Goal: Task Accomplishment & Management: Use online tool/utility

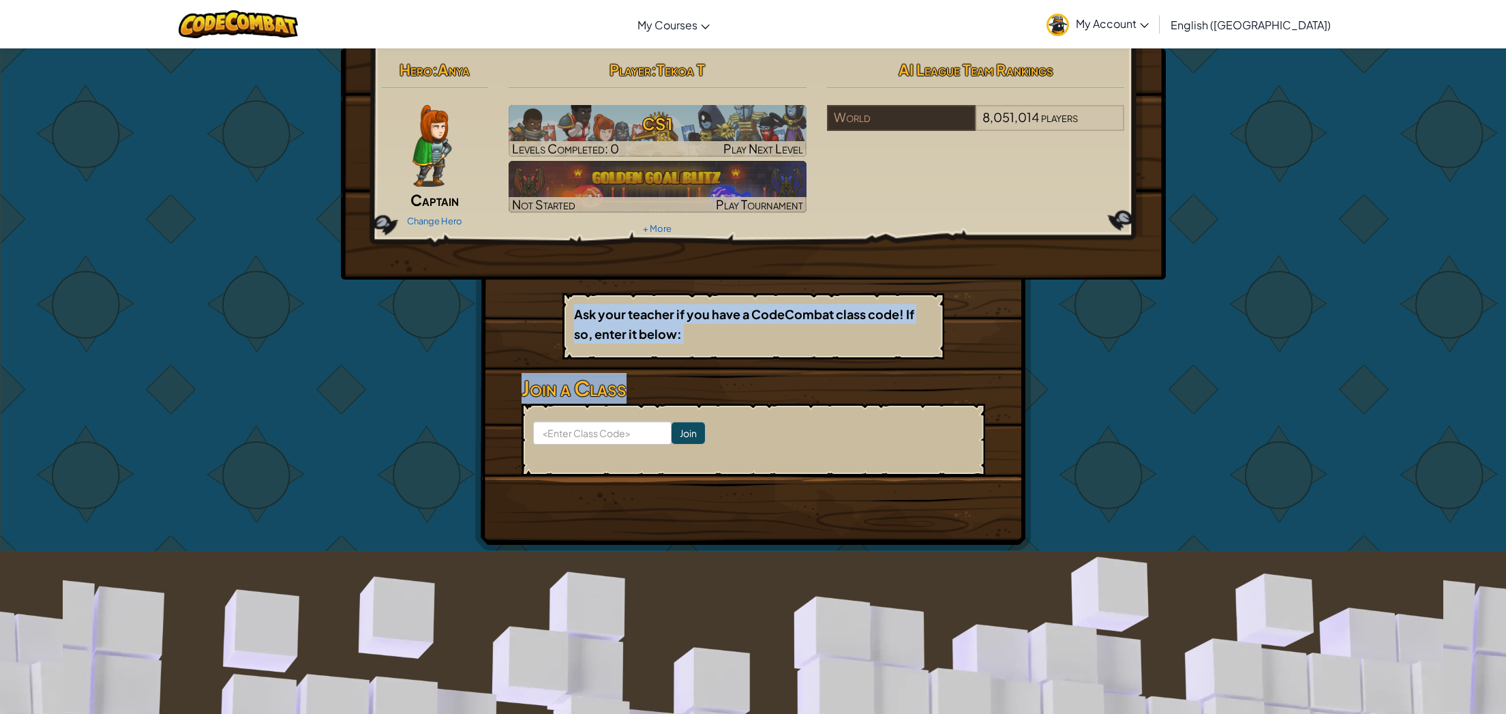
drag, startPoint x: 663, startPoint y: 295, endPoint x: 660, endPoint y: 400, distance: 105.0
click at [676, 406] on div "Hero : Anya Captain Change Hero Player : Tekoa T CS1 Levels Completed: 0 Play N…" at bounding box center [753, 299] width 556 height 502
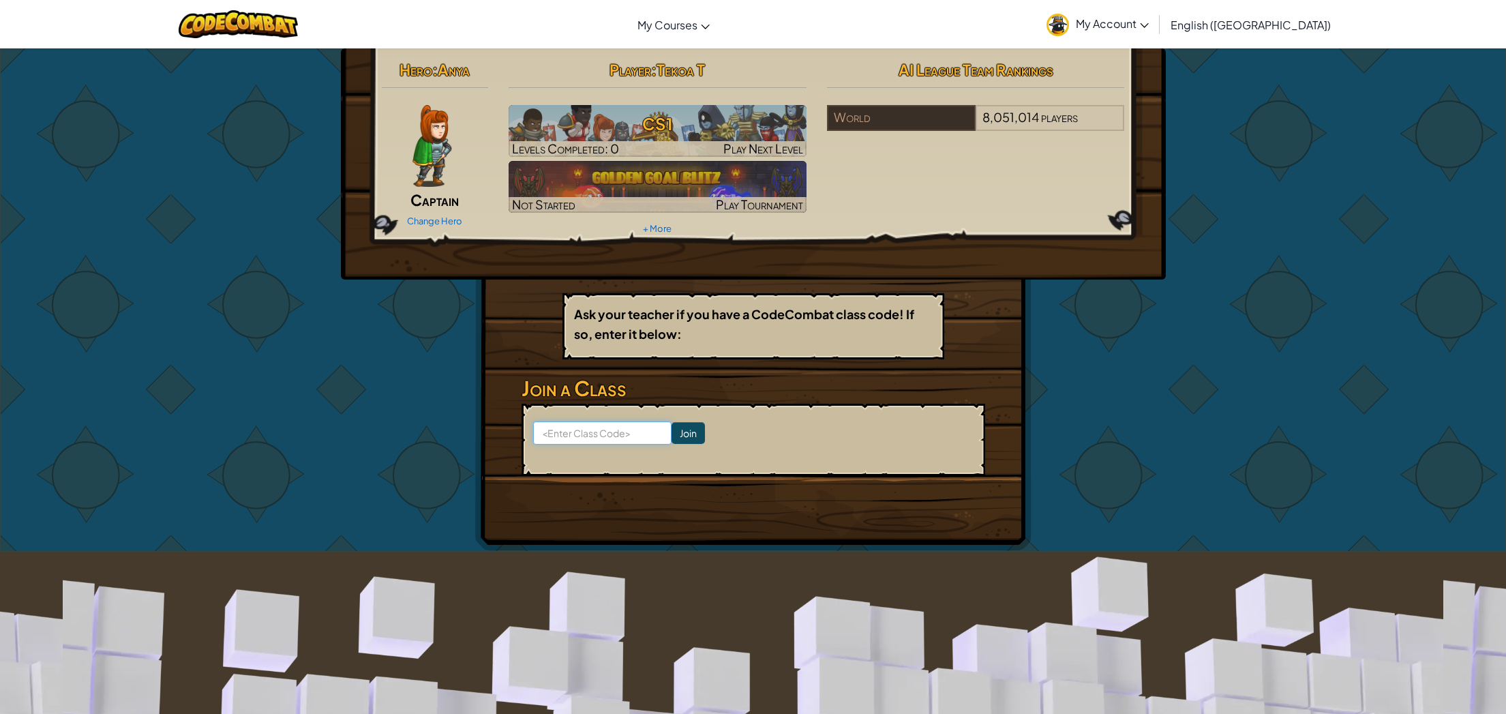
click at [568, 434] on input at bounding box center [602, 432] width 138 height 23
type input "Pinnewluck"
click input "Join" at bounding box center [687, 433] width 33 height 22
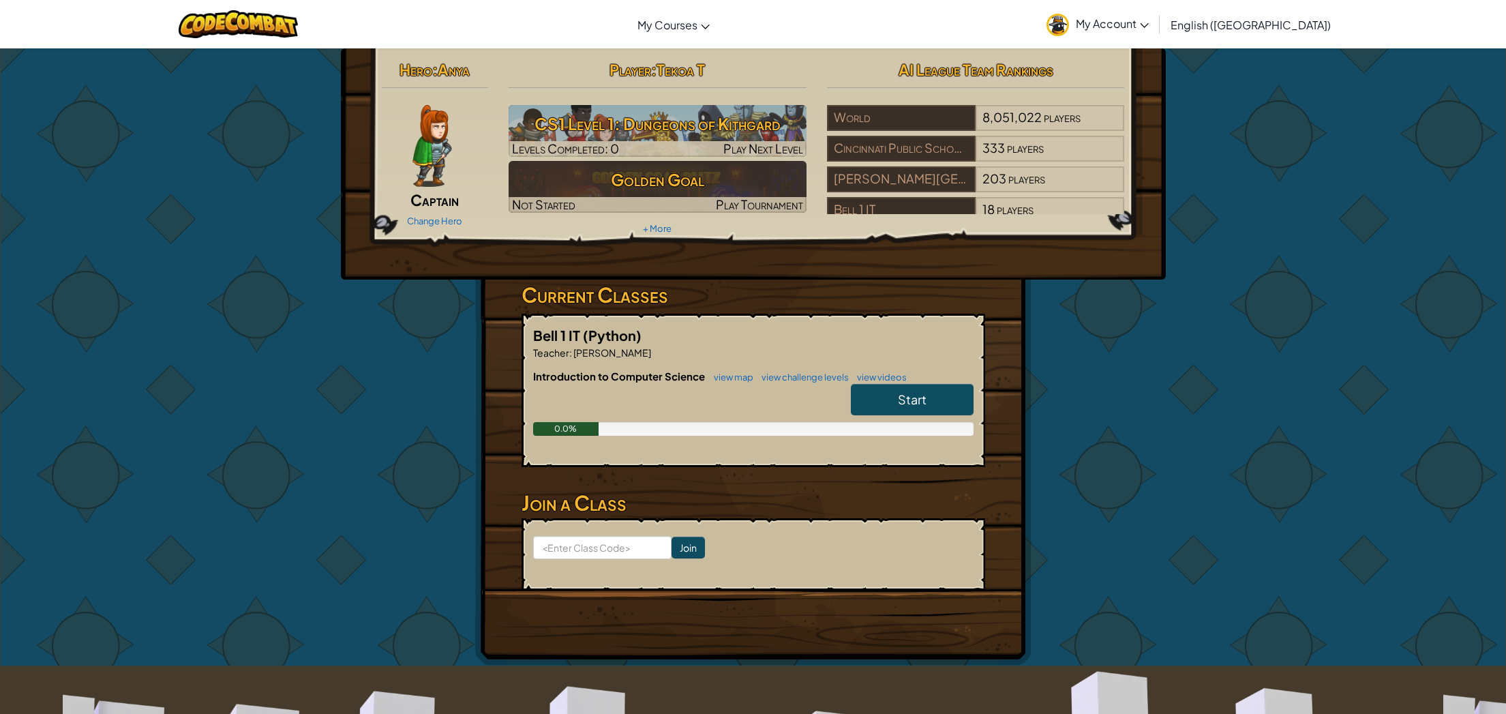
click at [886, 390] on link "Start" at bounding box center [912, 399] width 123 height 31
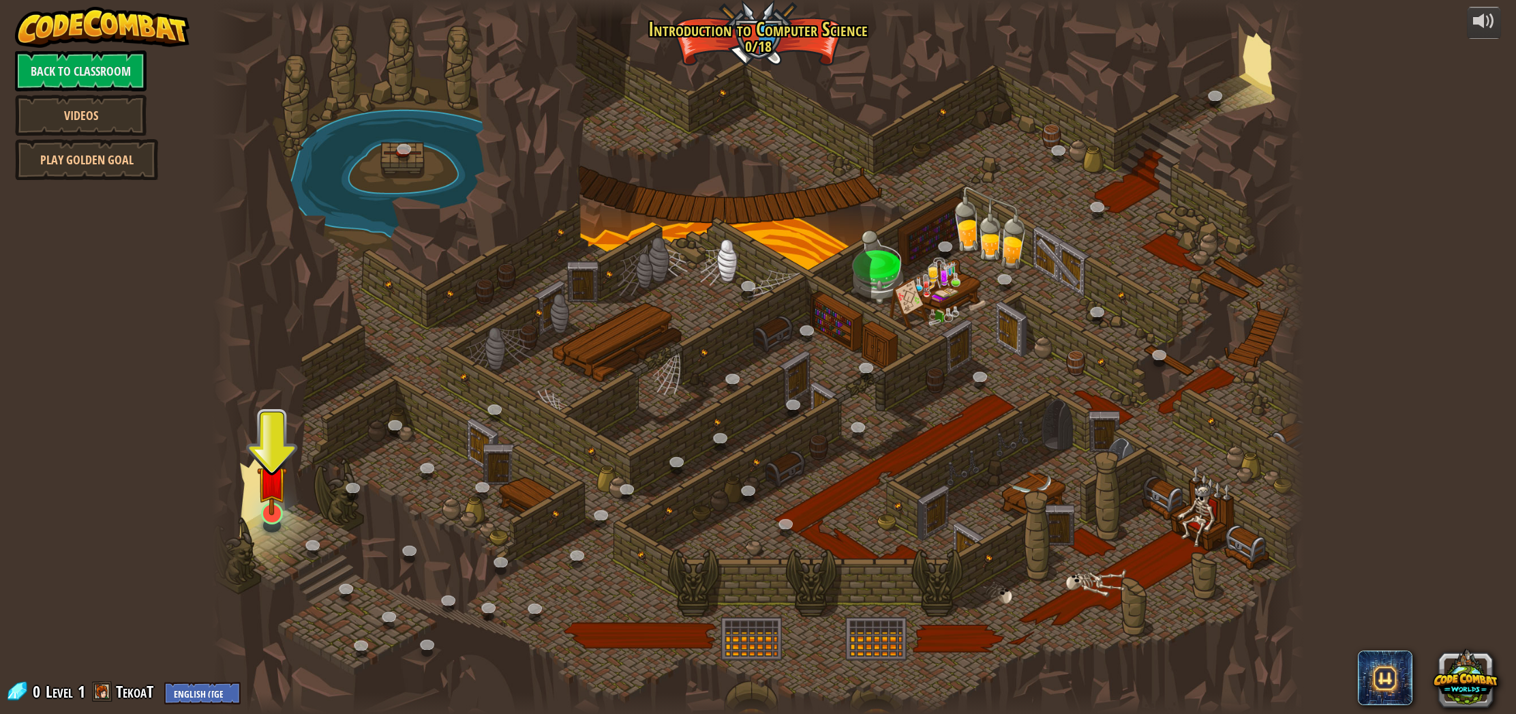
drag, startPoint x: 246, startPoint y: 478, endPoint x: 257, endPoint y: 495, distance: 20.2
click at [257, 495] on div "25. Kithgard Gates (Locked) Escape the Kithgard dungeons, and don't let the gua…" at bounding box center [758, 357] width 1092 height 714
click at [259, 496] on img at bounding box center [272, 481] width 30 height 70
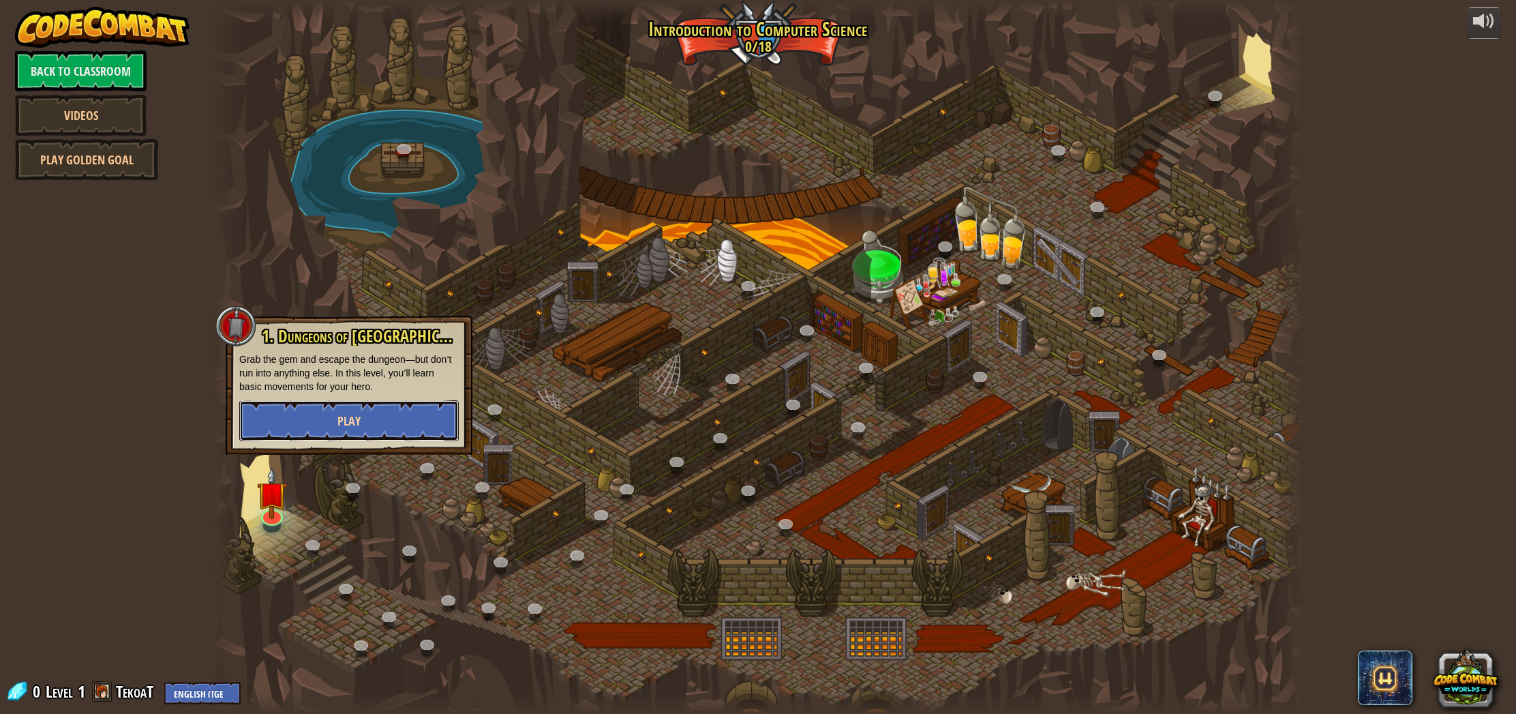
click at [303, 427] on button "Play" at bounding box center [348, 420] width 219 height 41
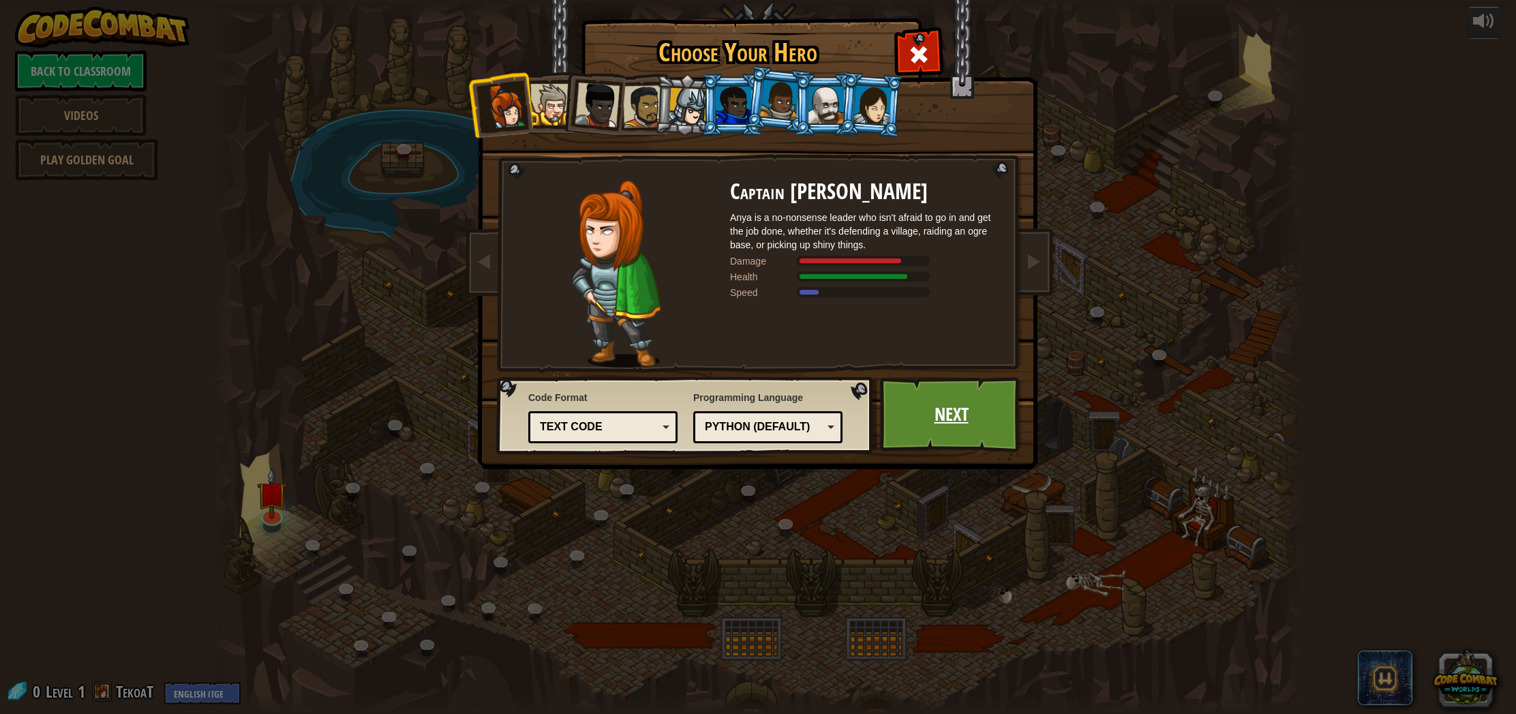
click at [942, 440] on link "Next" at bounding box center [951, 414] width 142 height 75
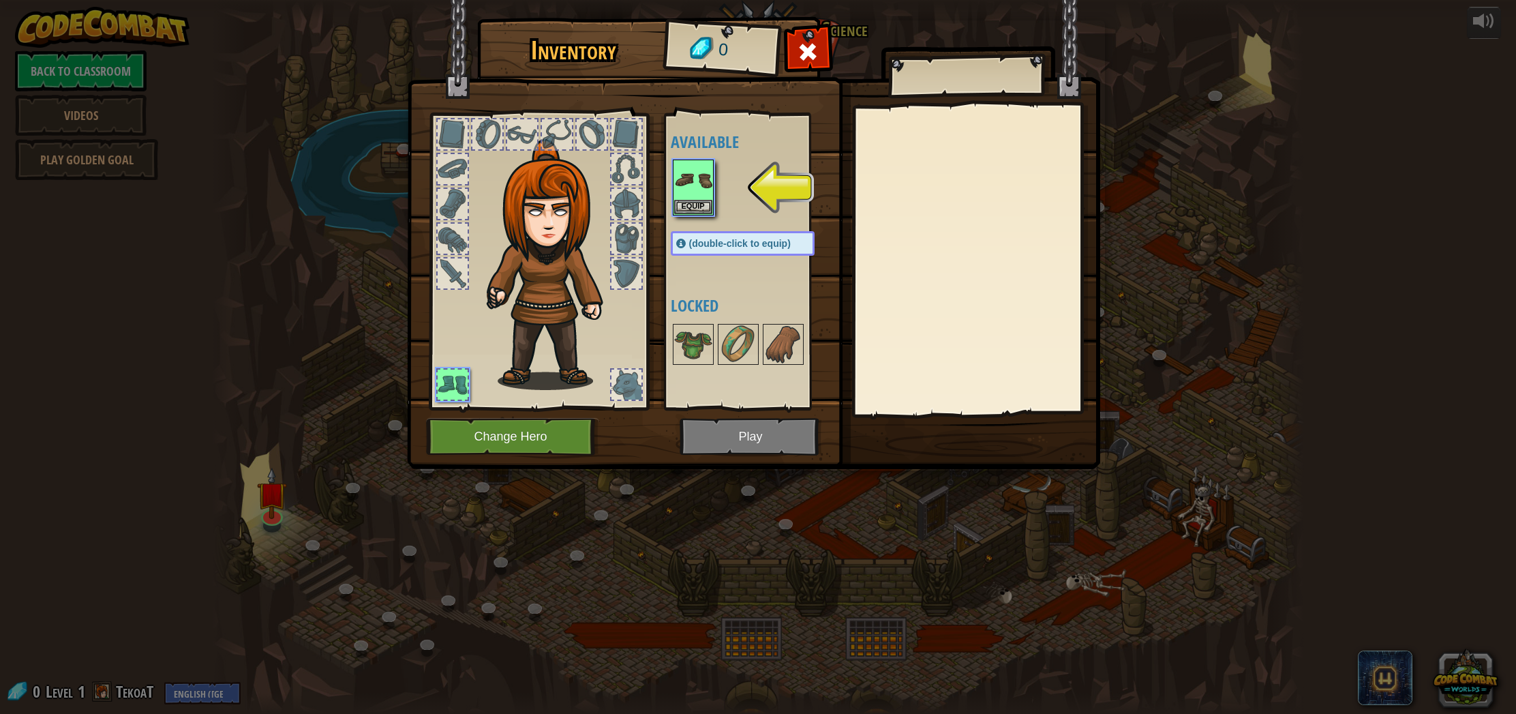
click at [567, 459] on img at bounding box center [753, 221] width 693 height 495
click at [569, 443] on button "Change Hero" at bounding box center [512, 436] width 173 height 37
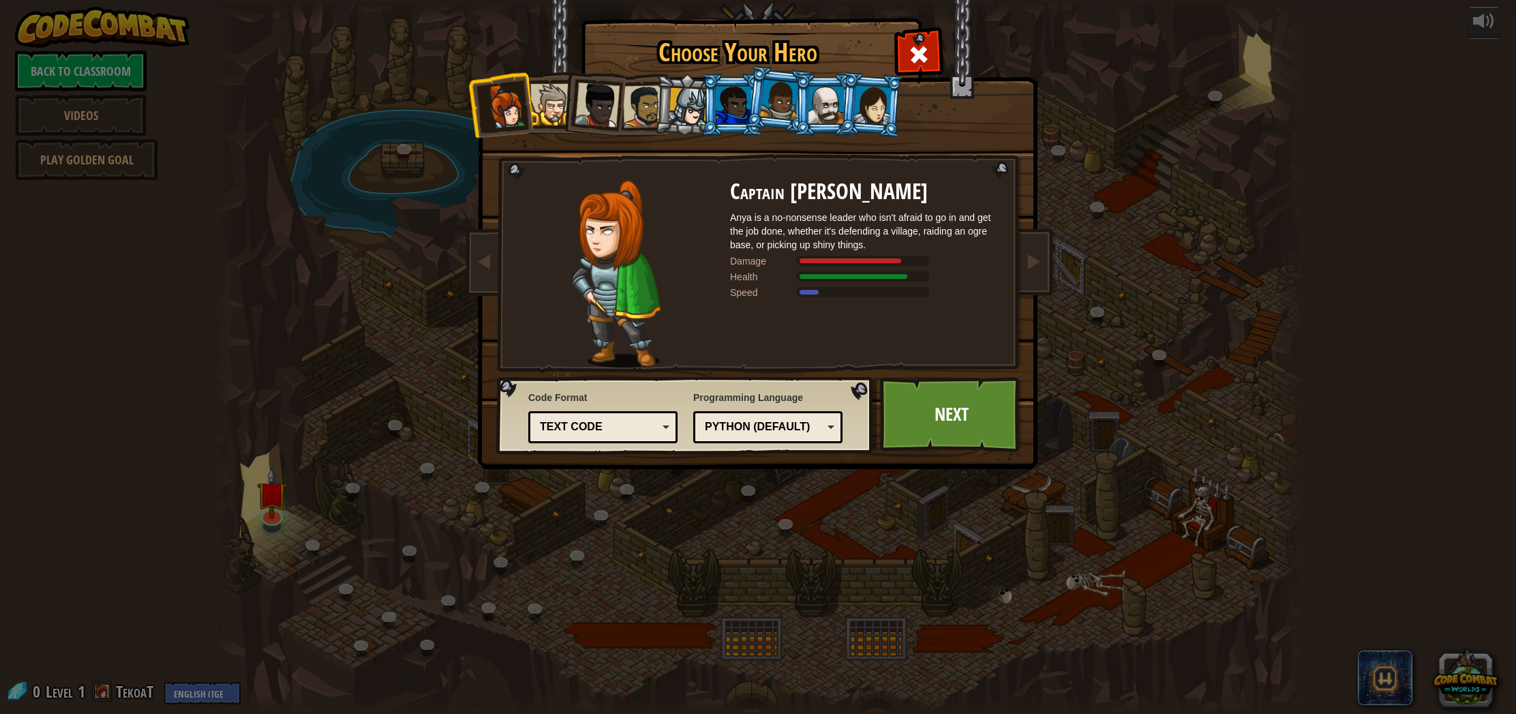
click at [789, 423] on div "Python (Default)" at bounding box center [764, 427] width 118 height 16
click at [686, 390] on div "Code Format Text code Blocks and code Blocks Blocks (Icons) Text code Blocks - …" at bounding box center [685, 415] width 369 height 70
click at [637, 436] on div "Text code" at bounding box center [603, 426] width 132 height 21
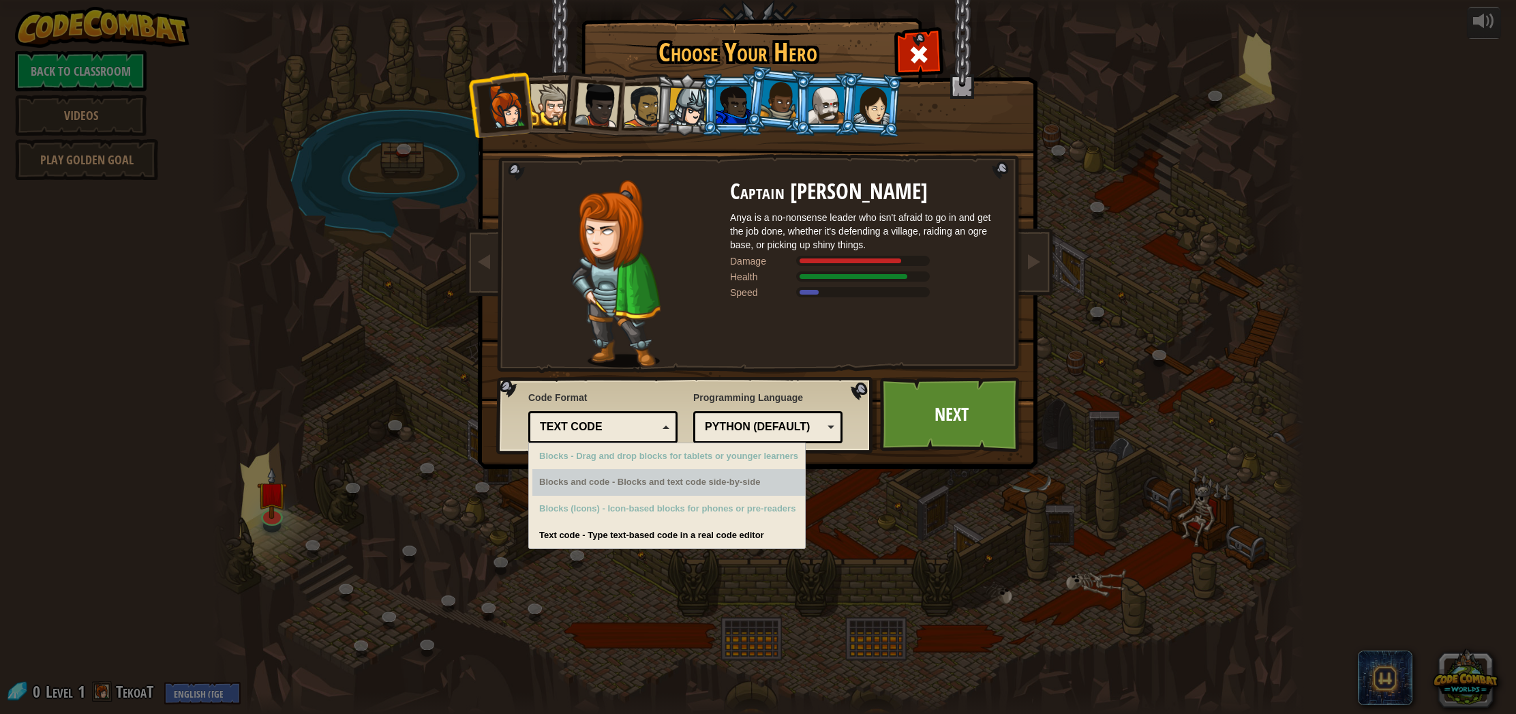
click at [622, 470] on div "Blocks and code - Blocks and text code side-by-side" at bounding box center [668, 482] width 273 height 27
click at [928, 417] on link "Next" at bounding box center [951, 414] width 142 height 75
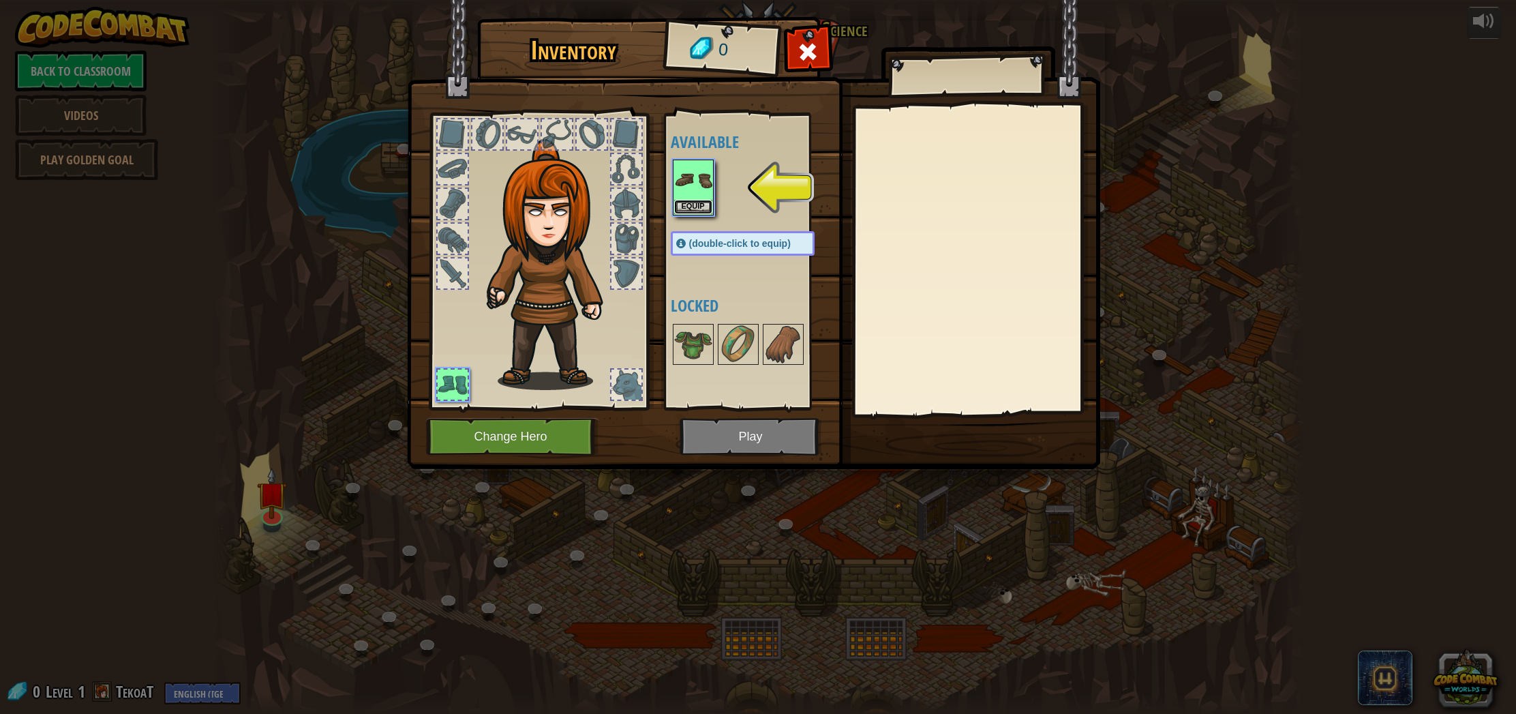
click at [695, 205] on button "Equip" at bounding box center [693, 207] width 38 height 14
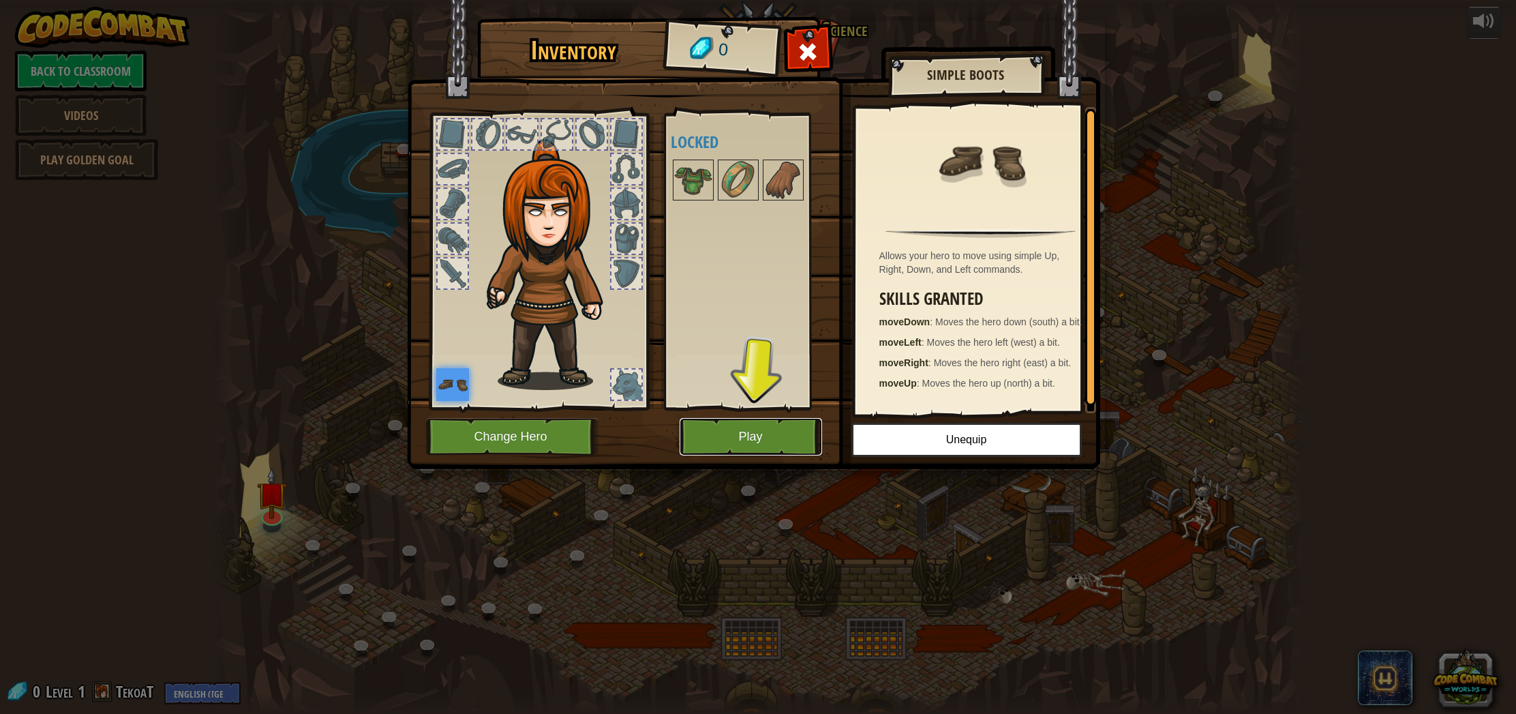
click at [737, 436] on button "Play" at bounding box center [751, 436] width 142 height 37
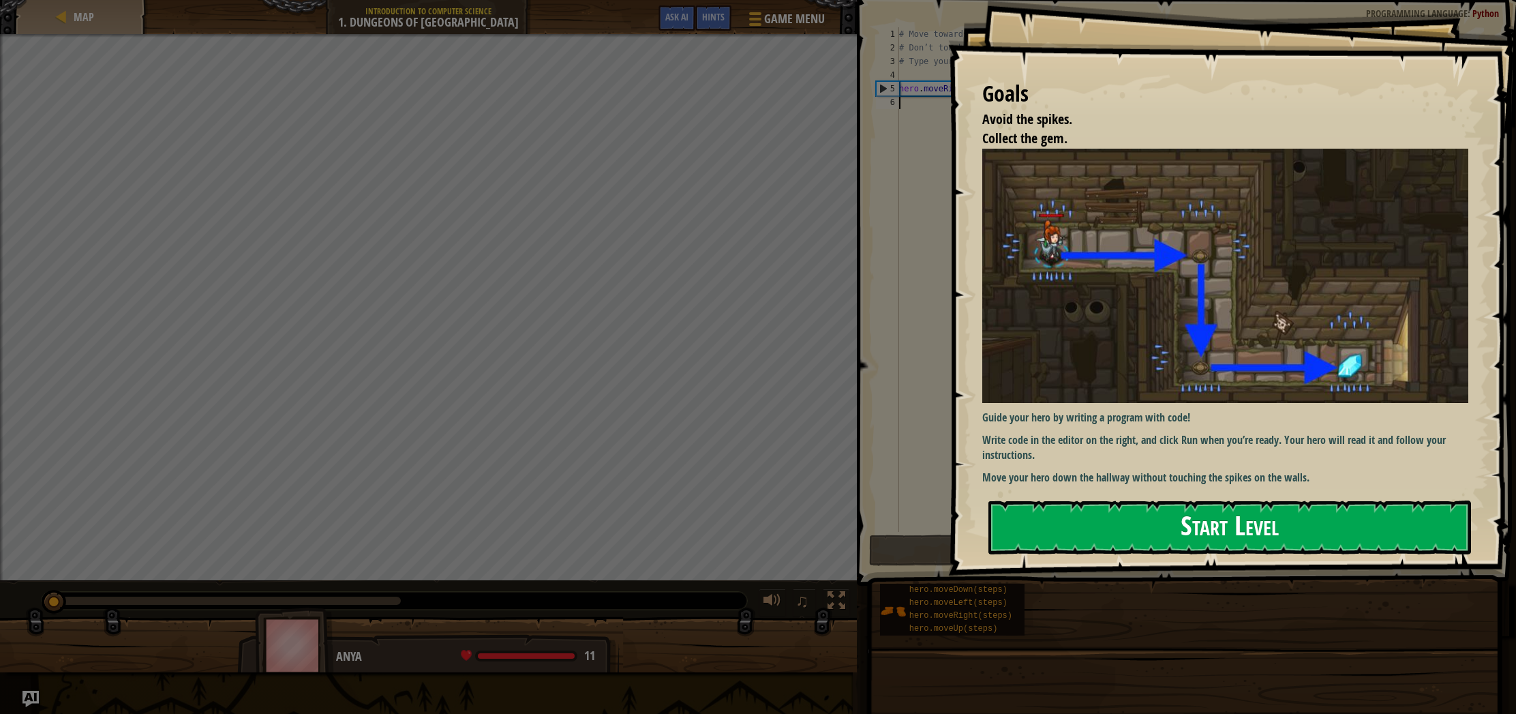
click at [1087, 536] on button "Start Level" at bounding box center [1229, 527] width 483 height 54
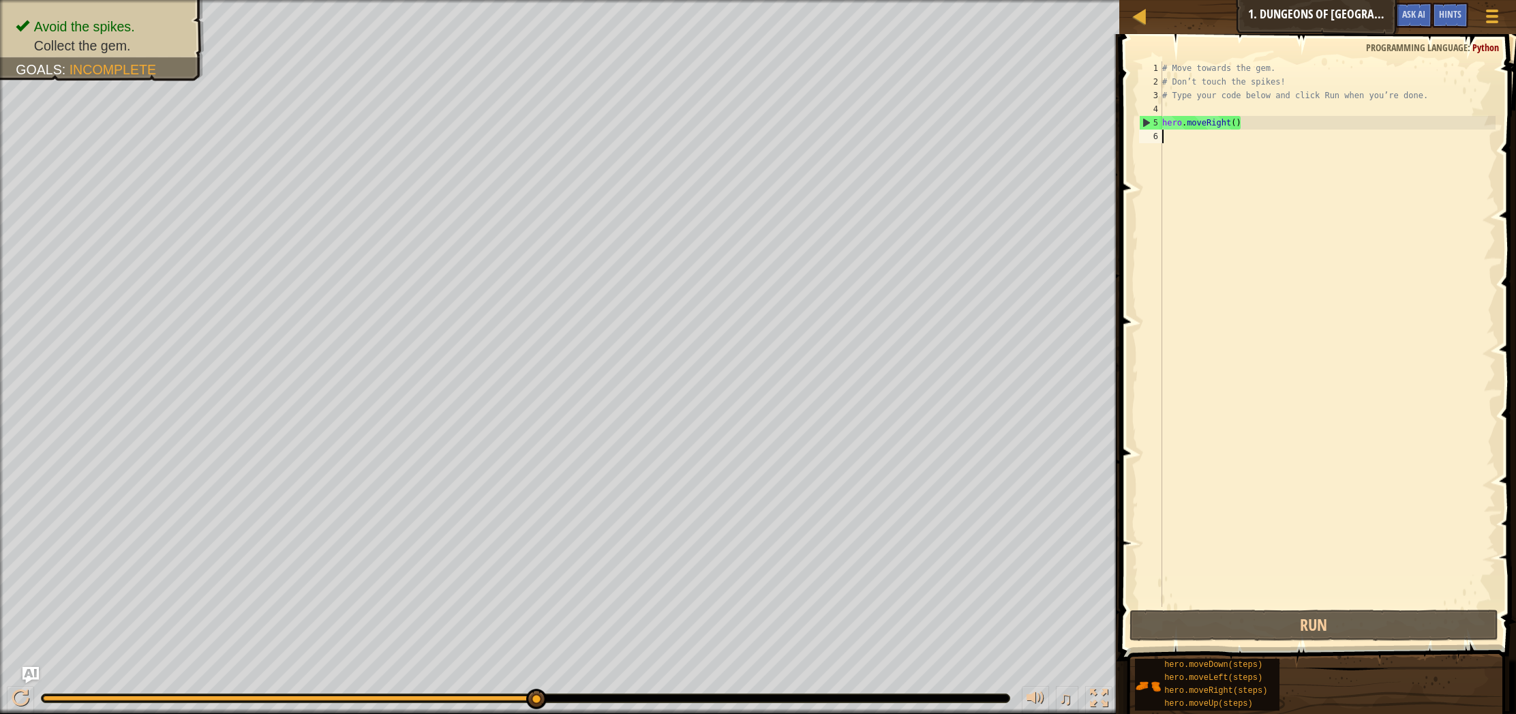
type textarea "h"
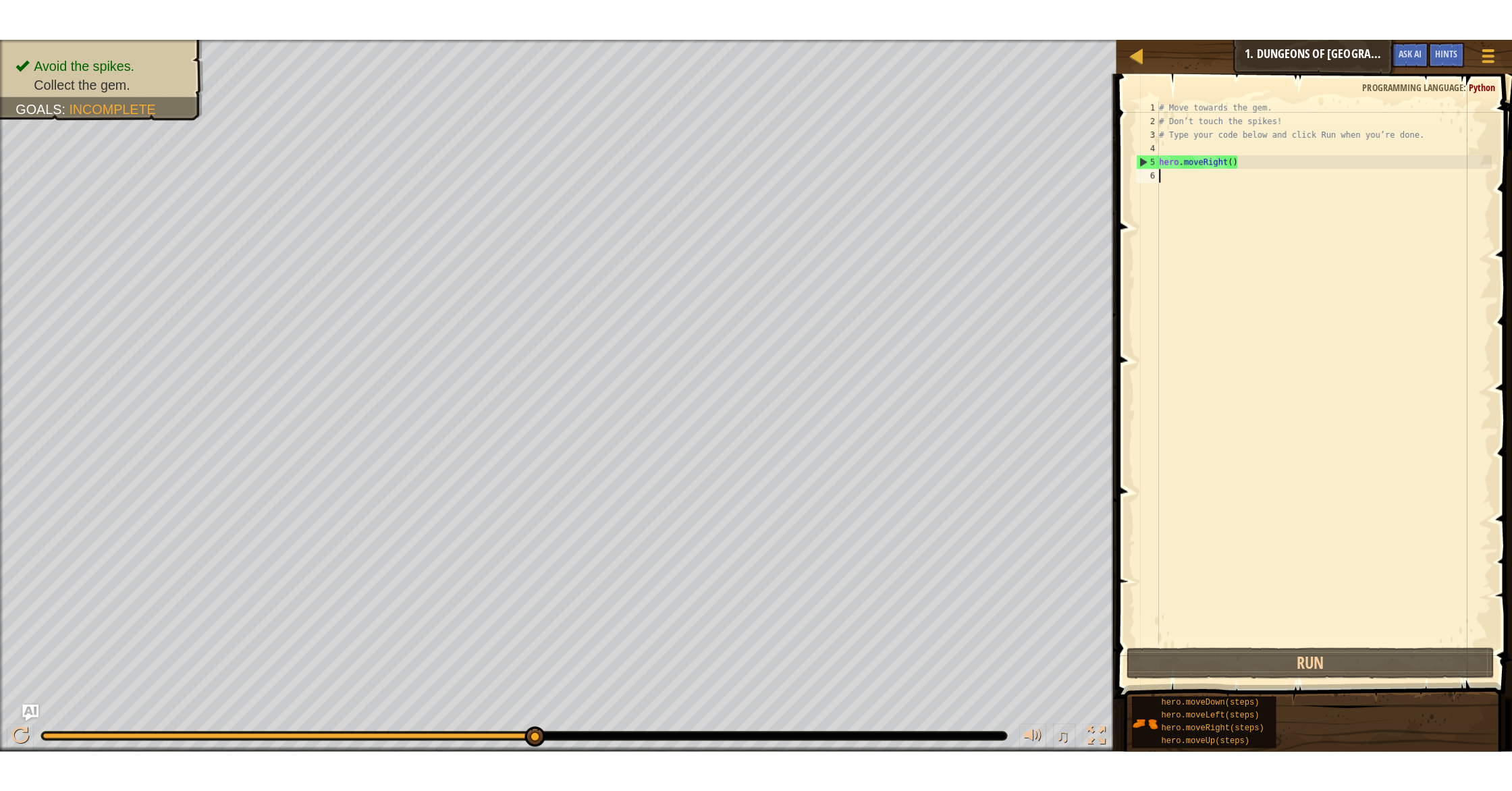
scroll to position [6, 0]
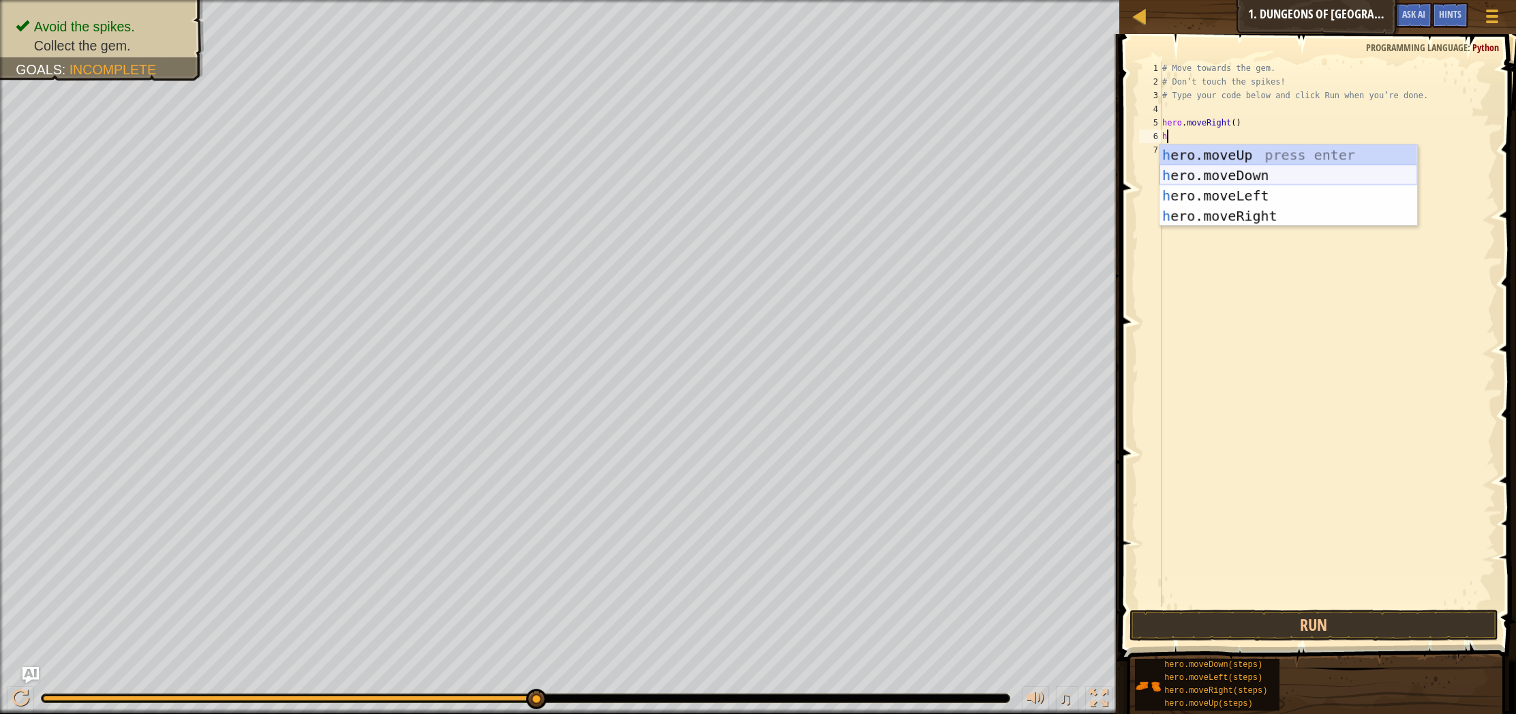
click at [1212, 170] on div "h ero.moveUp press enter h ero.moveDown press enter h ero.moveLeft press enter …" at bounding box center [1288, 206] width 258 height 123
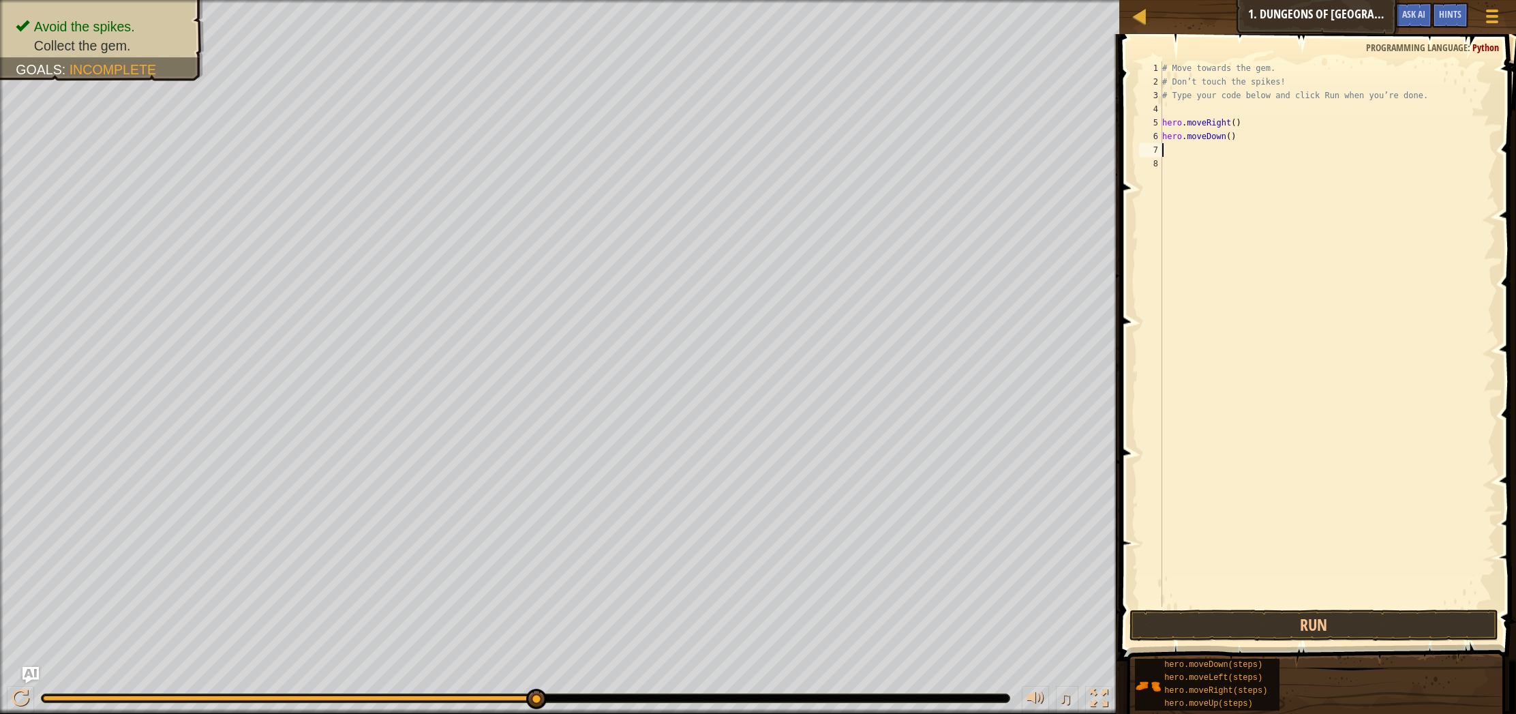
type textarea "h"
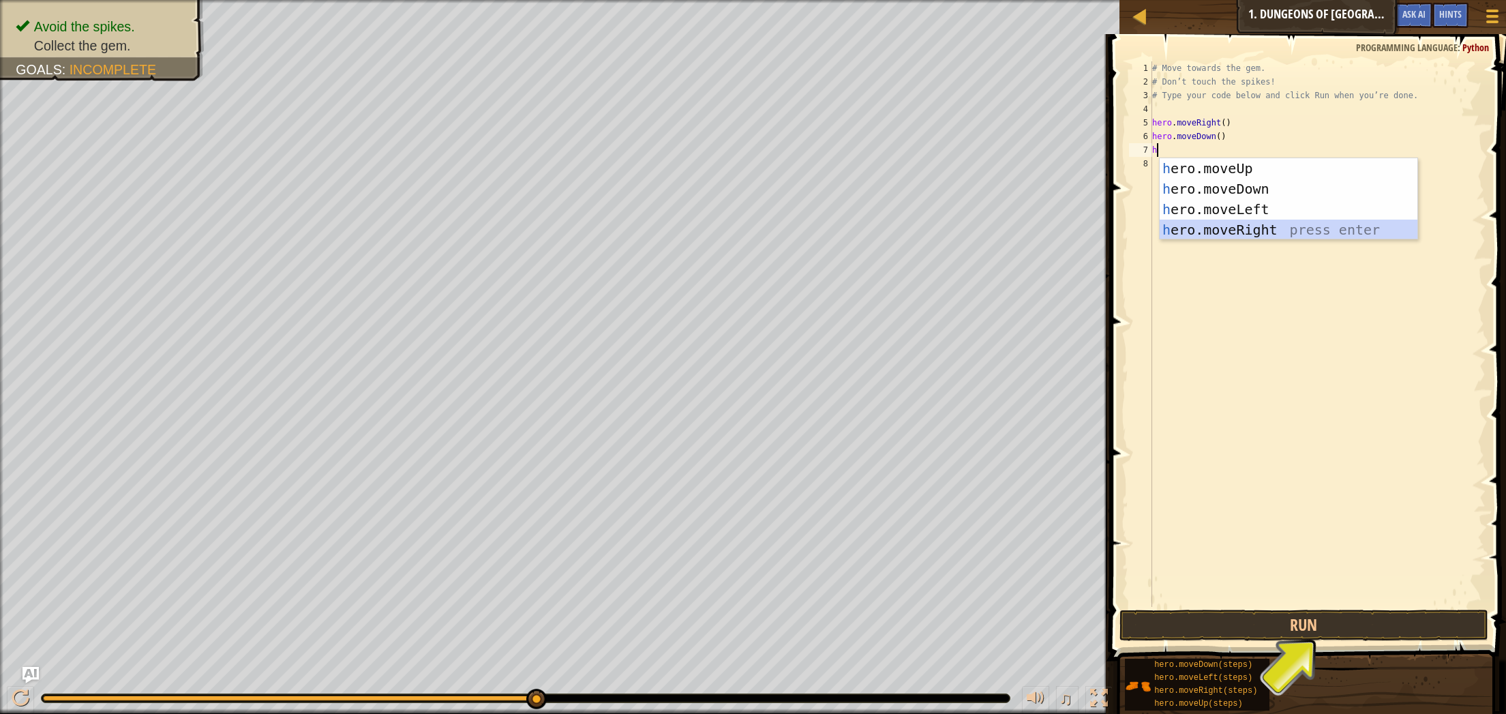
click at [1230, 232] on div "h ero.moveUp press enter h ero.moveDown press enter h ero.moveLeft press enter …" at bounding box center [1288, 219] width 258 height 123
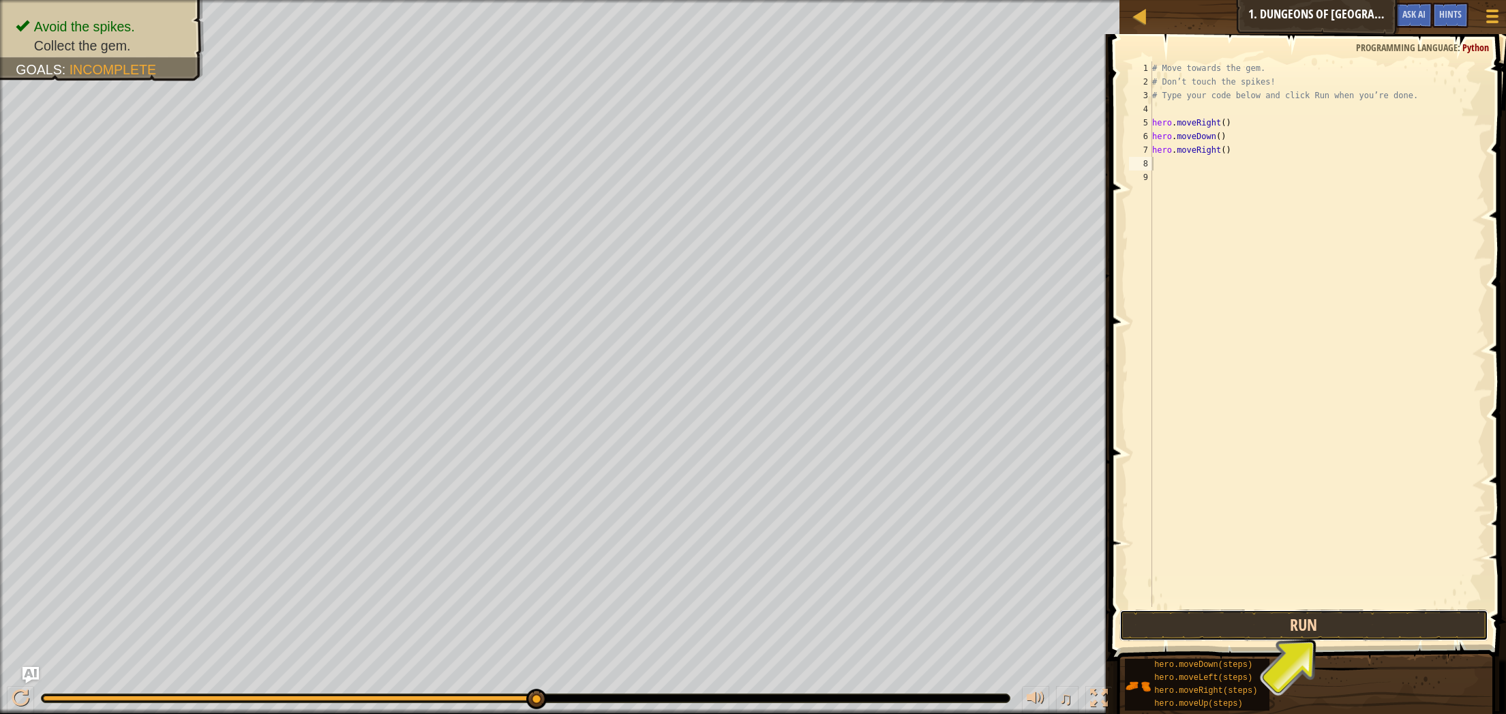
click at [1300, 620] on button "Run" at bounding box center [1303, 624] width 369 height 31
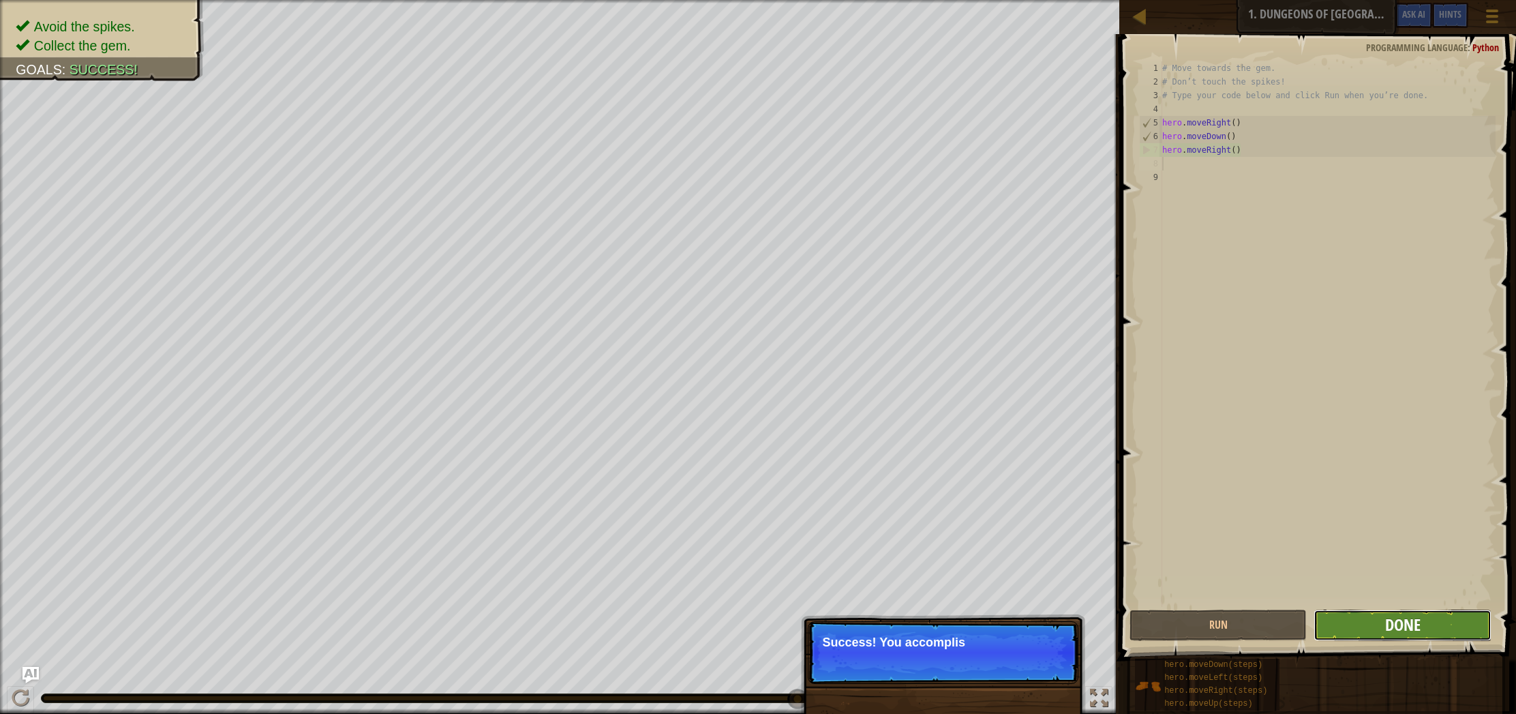
click at [1391, 630] on span "Done" at bounding box center [1402, 624] width 35 height 22
